Goal: Information Seeking & Learning: Learn about a topic

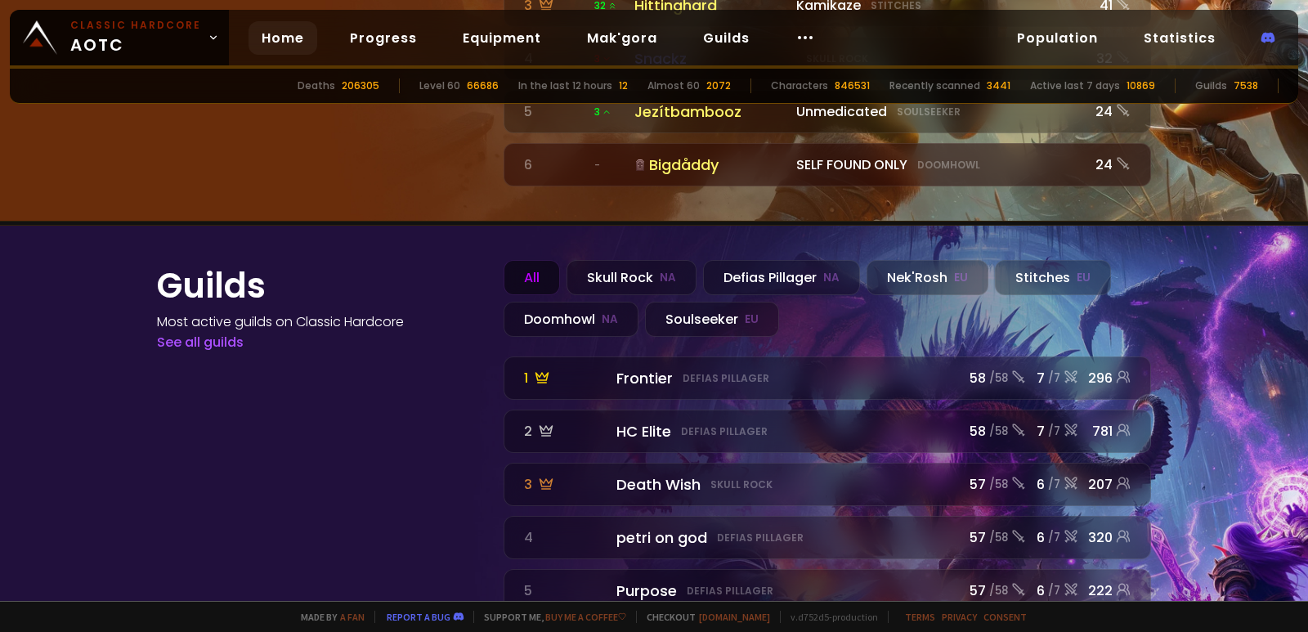
scroll to position [1845, 0]
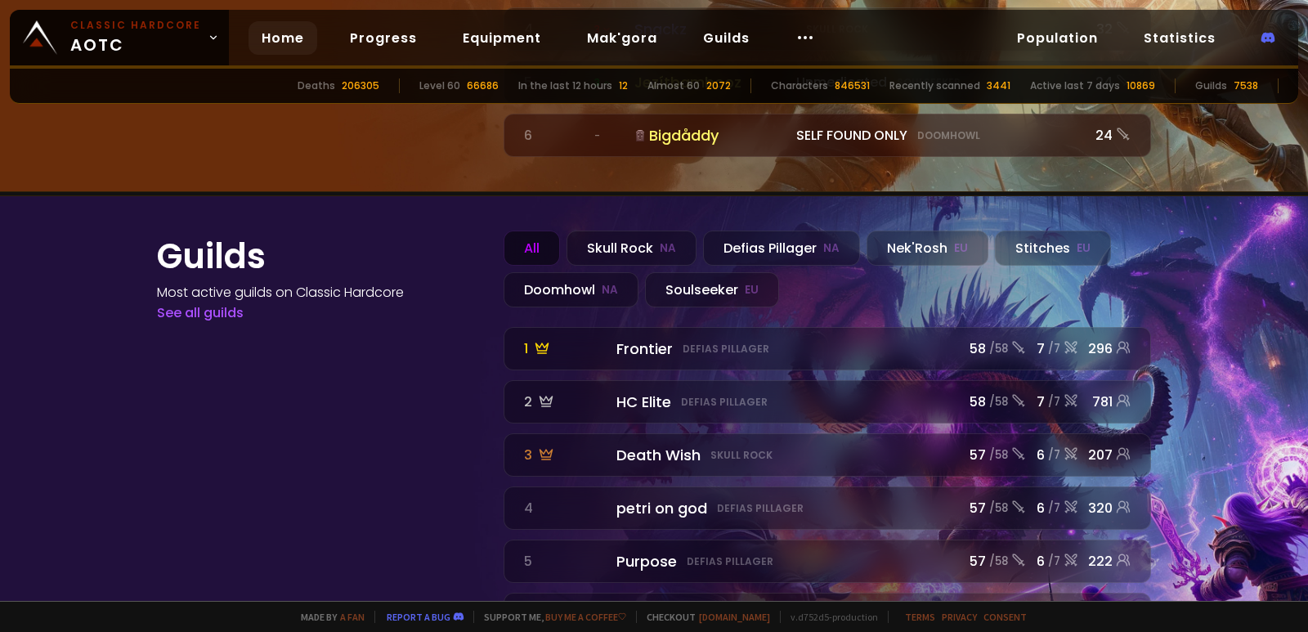
click at [543, 230] on div "All" at bounding box center [531, 247] width 56 height 35
click at [632, 230] on div "Skull Rock NA" at bounding box center [631, 247] width 130 height 35
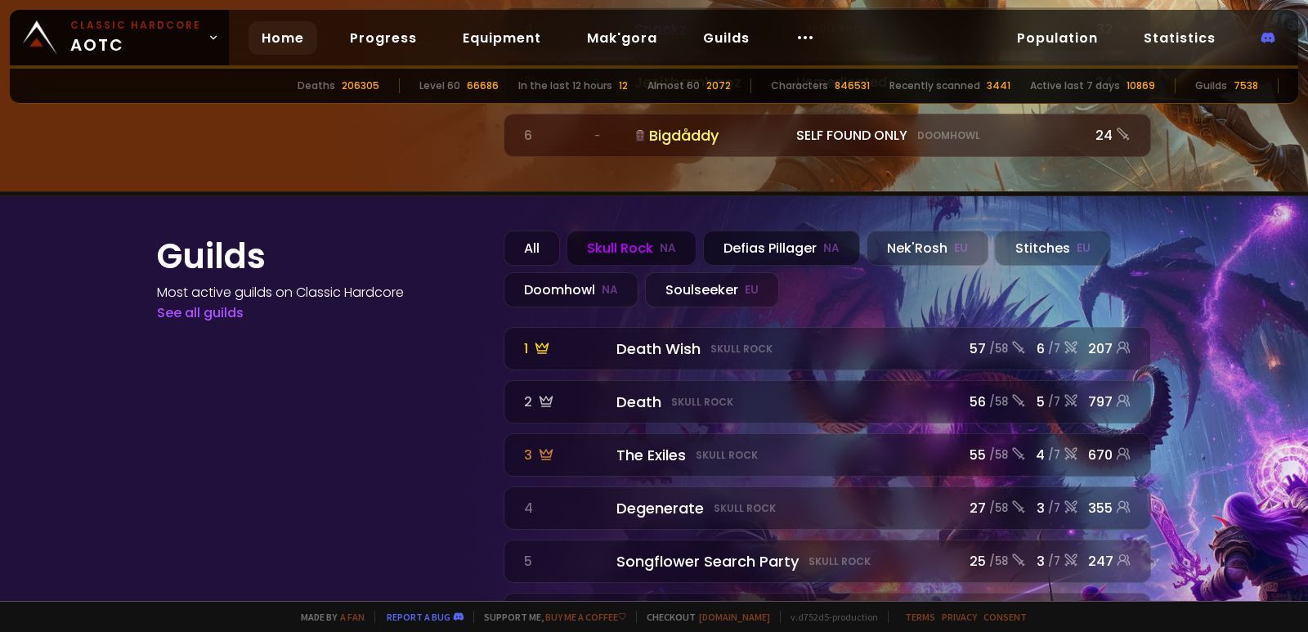
click at [762, 230] on div "Defias Pillager NA" at bounding box center [781, 247] width 157 height 35
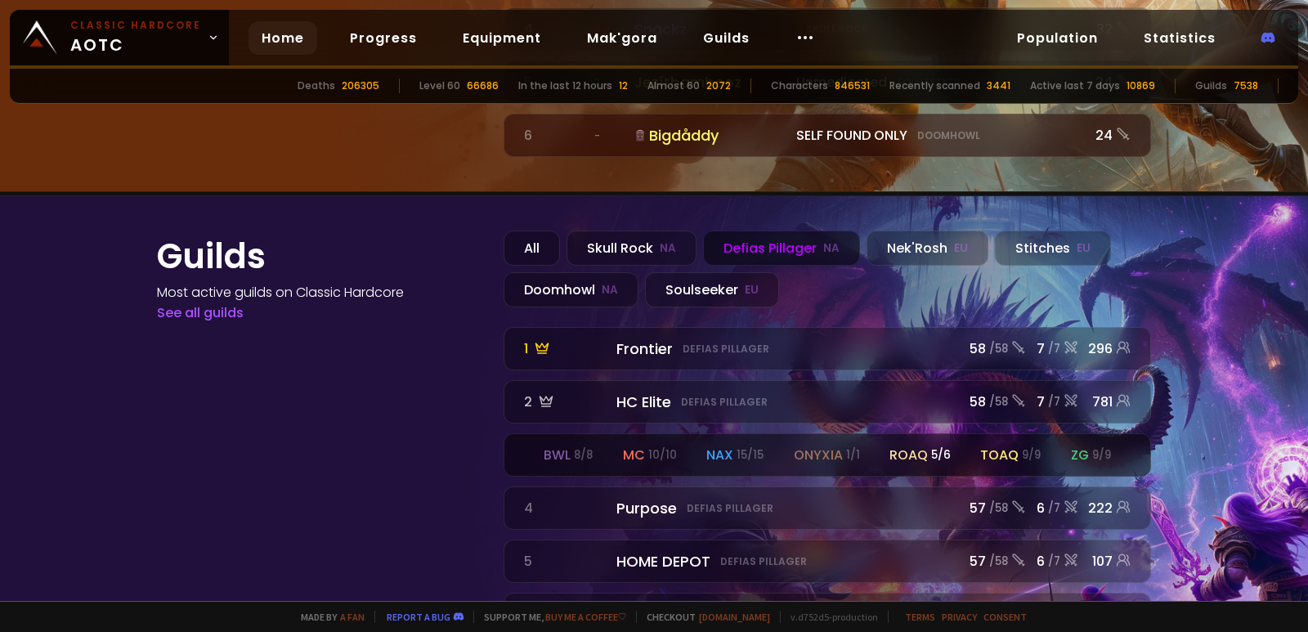
click at [575, 445] on div "bwl 8 / 8" at bounding box center [567, 455] width 49 height 20
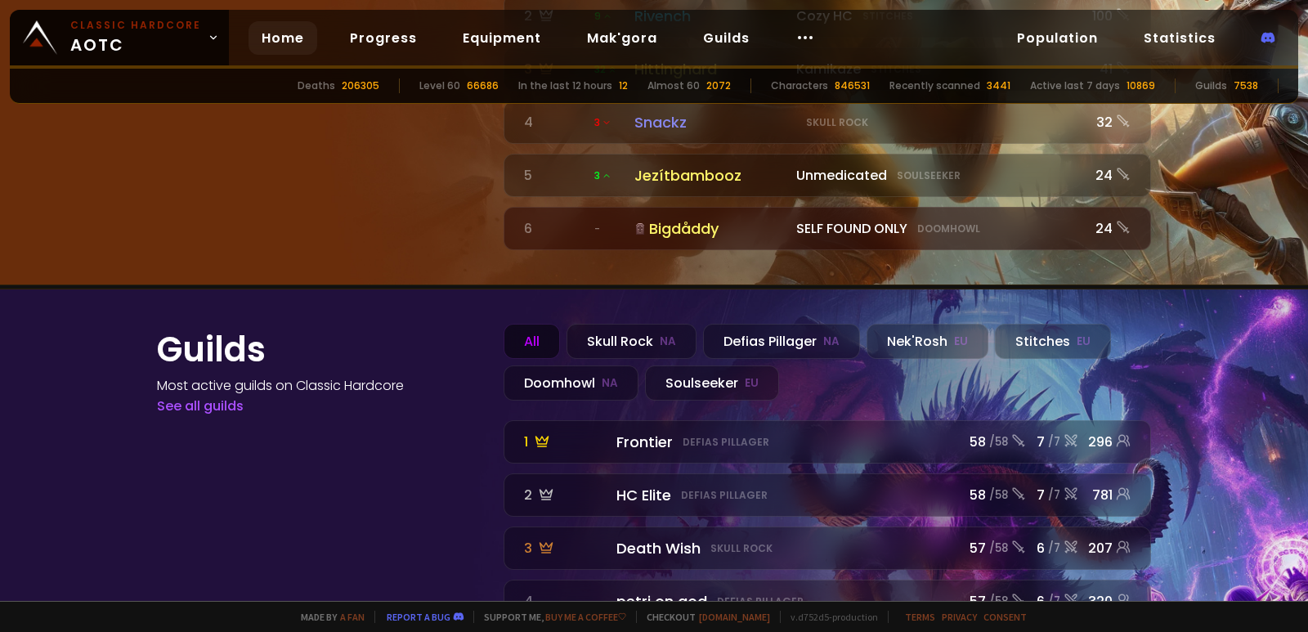
scroll to position [1845, 0]
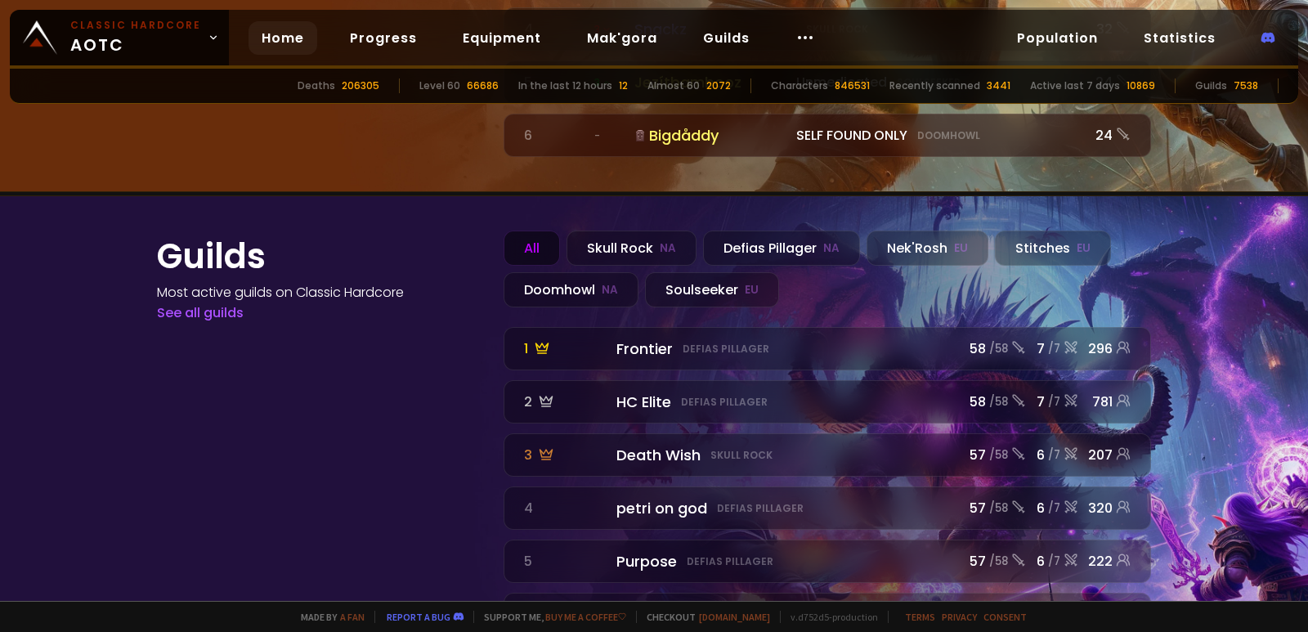
click at [534, 230] on div "All" at bounding box center [531, 247] width 56 height 35
click at [614, 230] on div "Skull Rock NA" at bounding box center [631, 247] width 130 height 35
